Goal: Task Accomplishment & Management: Use online tool/utility

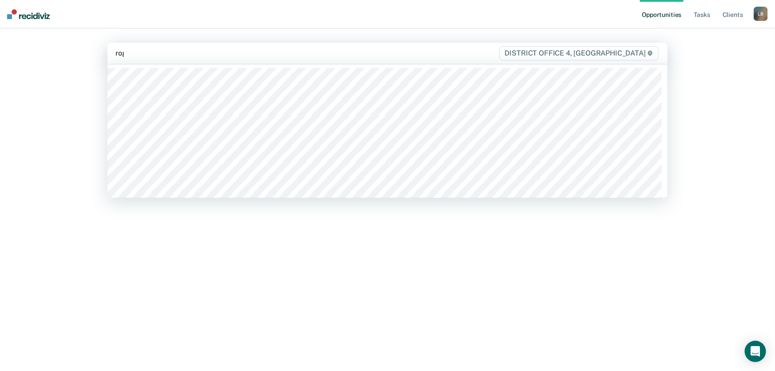
type input "[PERSON_NAME]"
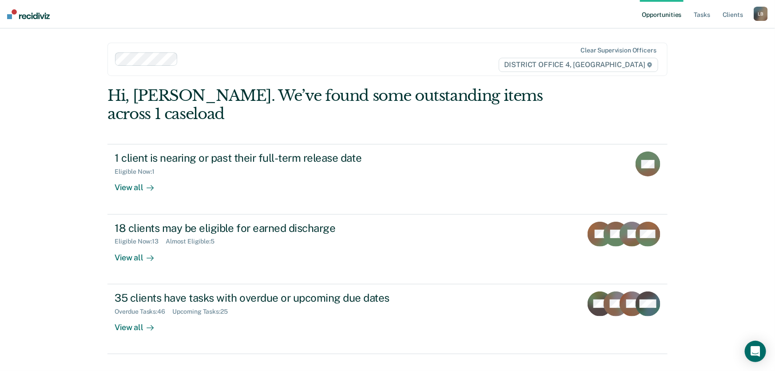
click at [663, 14] on link "Opportunities" at bounding box center [661, 14] width 43 height 28
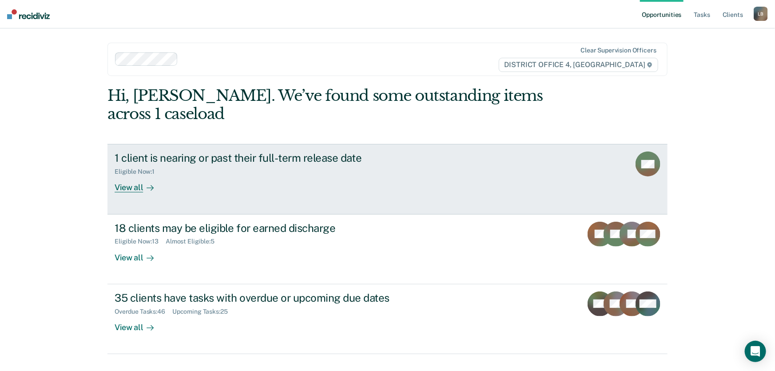
click at [124, 187] on div "View all" at bounding box center [140, 183] width 50 height 17
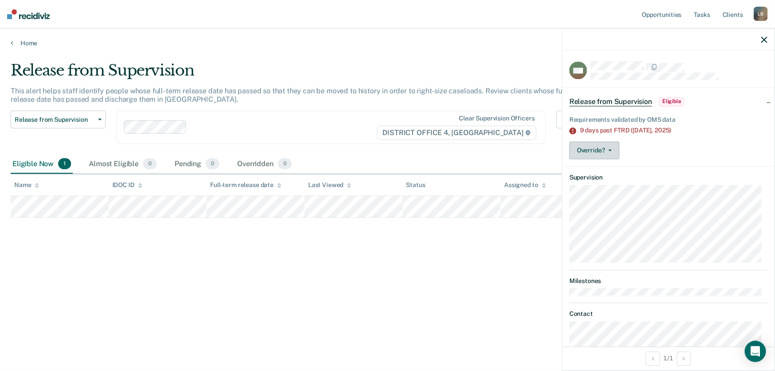
click at [607, 150] on span "button" at bounding box center [608, 151] width 7 height 2
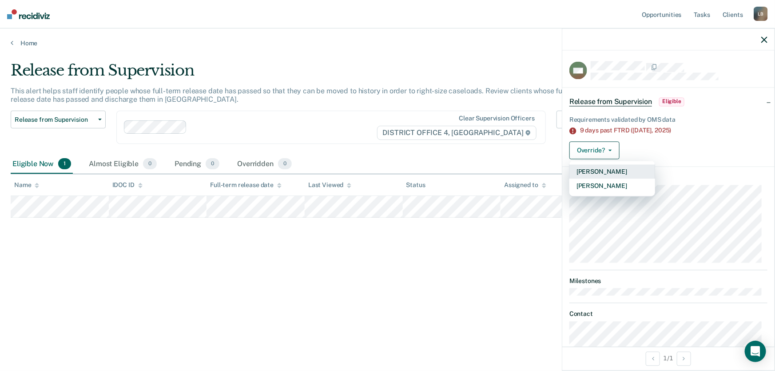
click at [600, 171] on button "[PERSON_NAME]" at bounding box center [612, 172] width 86 height 14
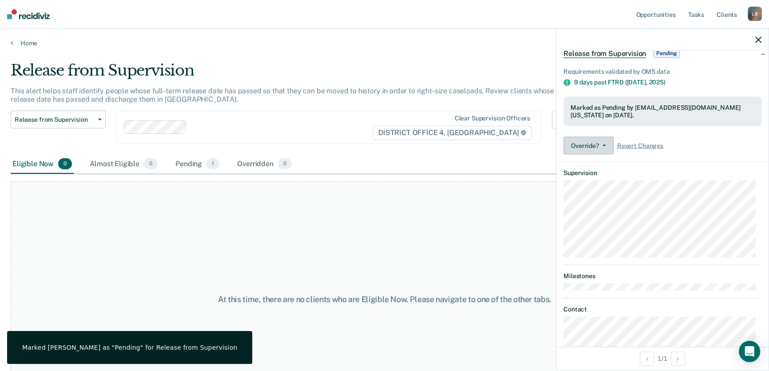
scroll to position [91, 0]
